Goal: Communication & Community: Ask a question

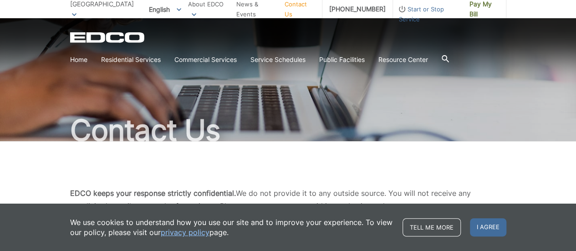
scroll to position [36, 0]
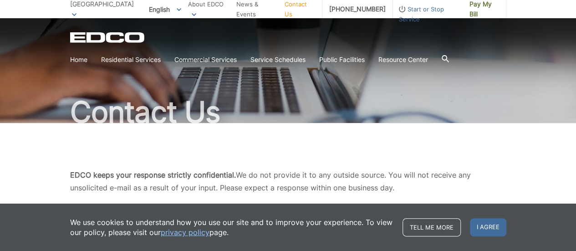
click at [290, 5] on link "Contact Us" at bounding box center [299, 9] width 30 height 20
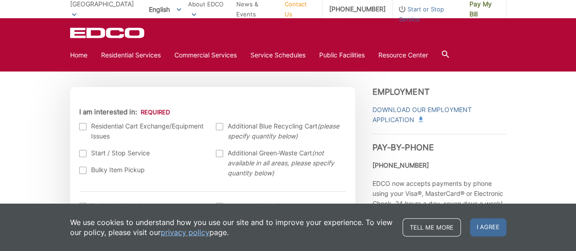
scroll to position [279, 0]
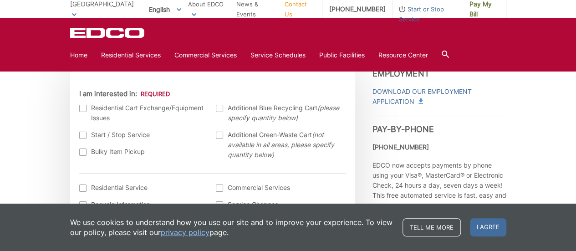
click at [83, 107] on div at bounding box center [82, 108] width 7 height 7
click at [0, 0] on input "I am interested in:" at bounding box center [0, 0] width 0 height 0
click at [220, 137] on div at bounding box center [219, 135] width 7 height 7
click at [0, 0] on input "Additional Green-Waste Cart (not available in all areas, please specify quantit…" at bounding box center [0, 0] width 0 height 0
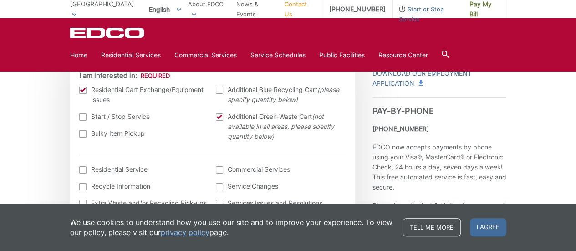
scroll to position [315, 0]
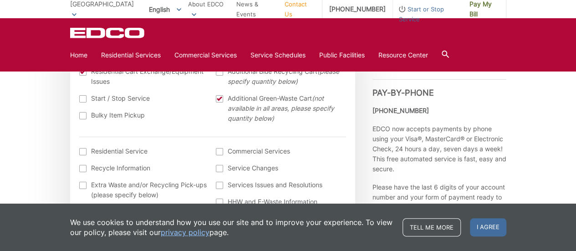
click at [84, 151] on div at bounding box center [82, 151] width 7 height 7
click at [0, 0] on input "I am interested in: (continued) *" at bounding box center [0, 0] width 0 height 0
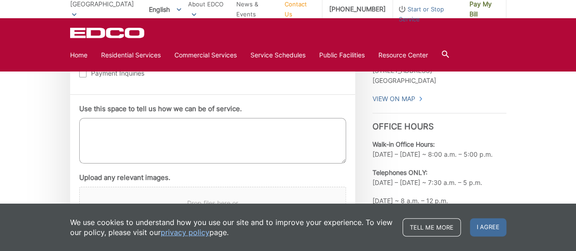
scroll to position [516, 0]
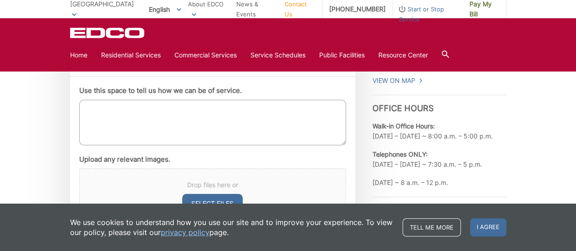
click at [310, 118] on textarea "Use this space to tell us how we can be of service." at bounding box center [212, 123] width 267 height 46
click at [266, 117] on textarea "Use this space to tell us how we can be of service." at bounding box center [212, 123] width 267 height 46
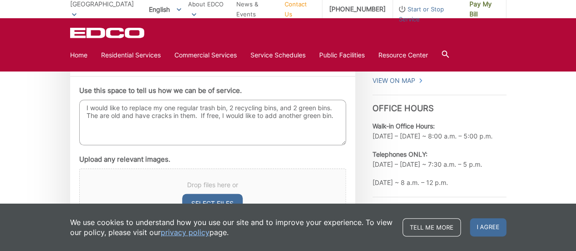
click at [96, 116] on textarea "I would like to replace my one regular trash bin, 2 recycling bins, and 2 green…" at bounding box center [212, 123] width 267 height 46
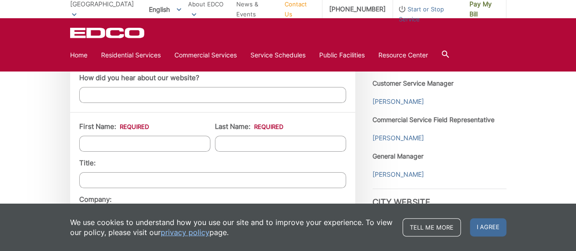
scroll to position [722, 0]
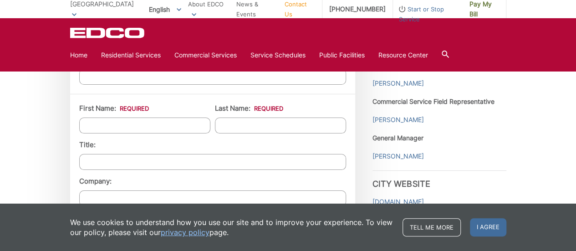
type textarea "I would like to replace my one regular trash bin, 2 recycling bins, and 2 green…"
click at [110, 126] on input "First Name: *" at bounding box center [144, 125] width 131 height 16
type input "Maryam"
type input "[DEMOGRAPHIC_DATA]"
type input "[STREET_ADDRESS]"
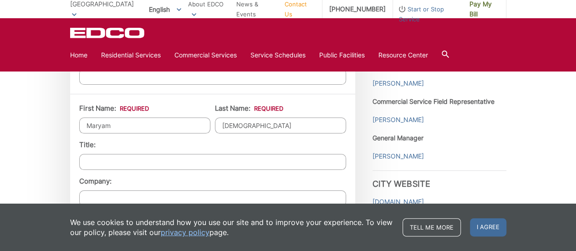
type input "[GEOGRAPHIC_DATA]"
type input "90275"
type input "9494001686"
type input "[EMAIL_ADDRESS][DOMAIN_NAME]"
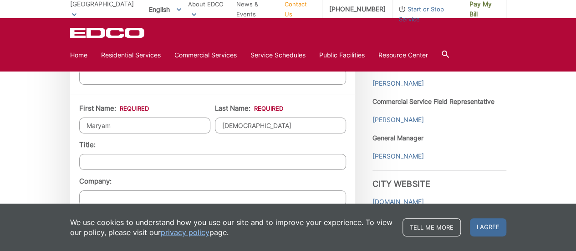
type input "[PHONE_NUMBER]"
click at [248, 191] on input "Company:" at bounding box center [212, 198] width 267 height 16
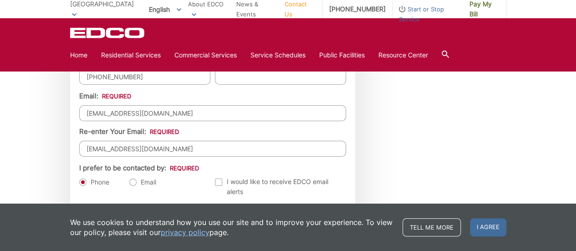
scroll to position [1007, 0]
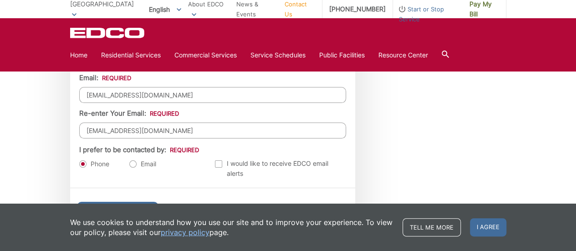
click at [135, 159] on label "Email" at bounding box center [142, 163] width 27 height 9
radio input "true"
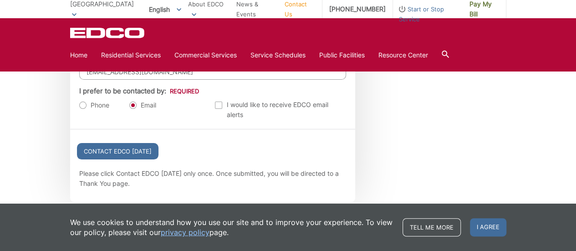
scroll to position [1070, 0]
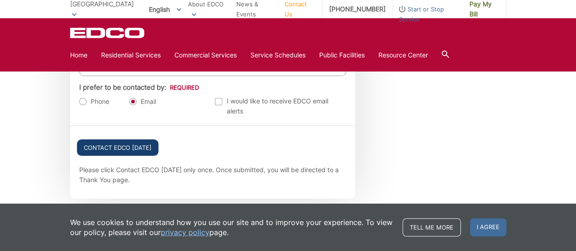
click at [140, 139] on input "Contact EDCO [DATE]" at bounding box center [117, 147] width 81 height 16
